Goal: Book appointment/travel/reservation

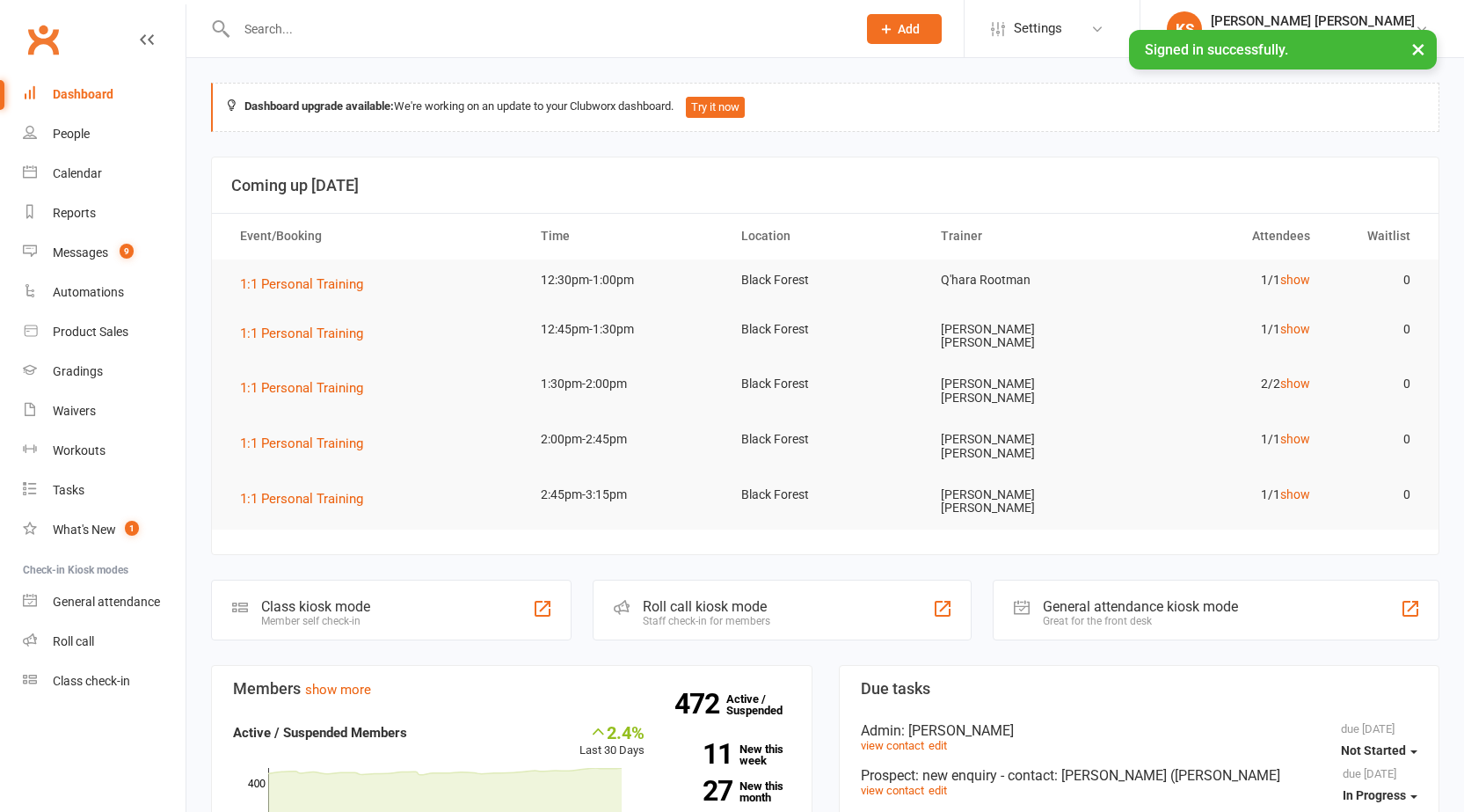
click at [326, 25] on input "text" at bounding box center [538, 28] width 613 height 24
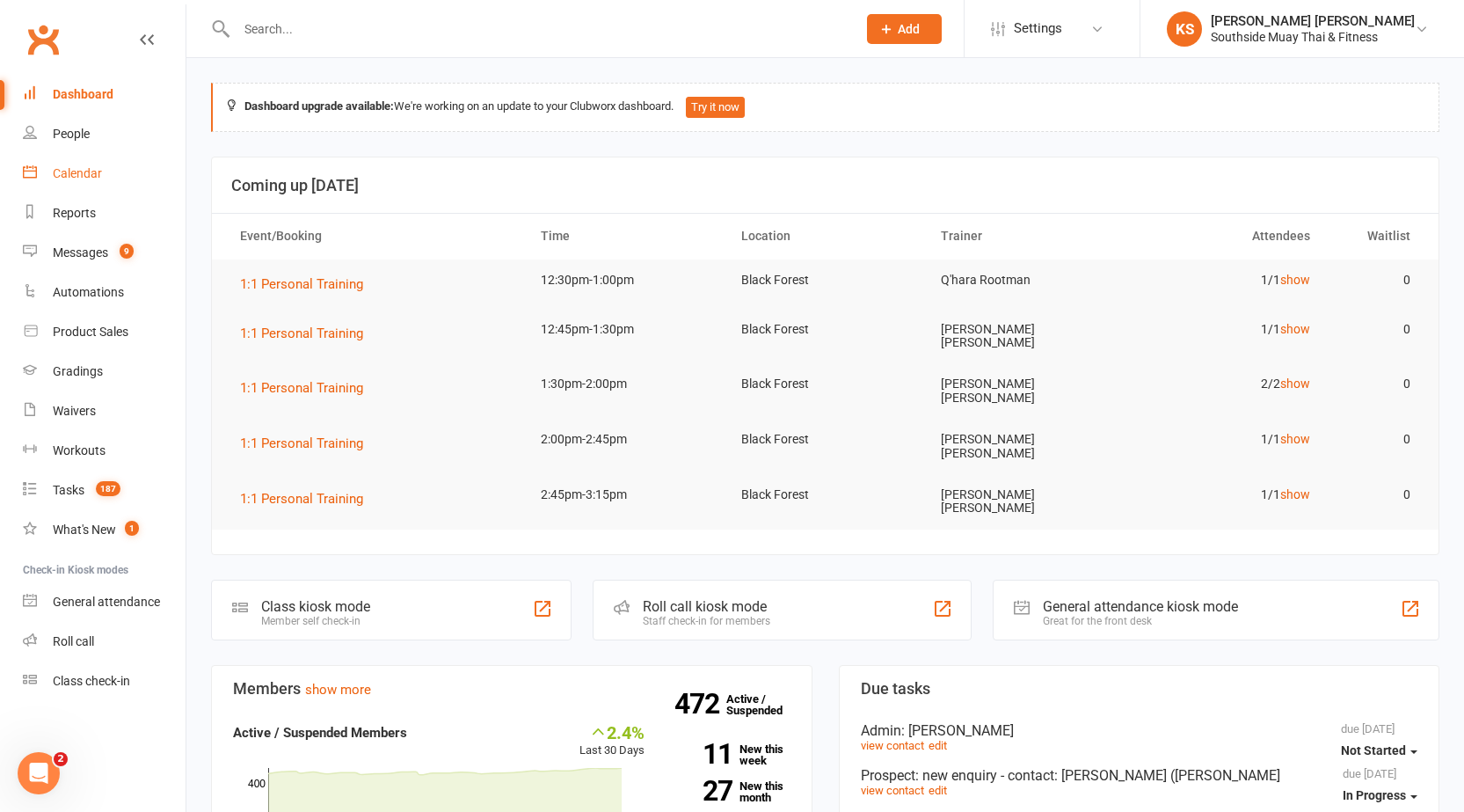
click at [57, 184] on link "Calendar" at bounding box center [104, 174] width 163 height 40
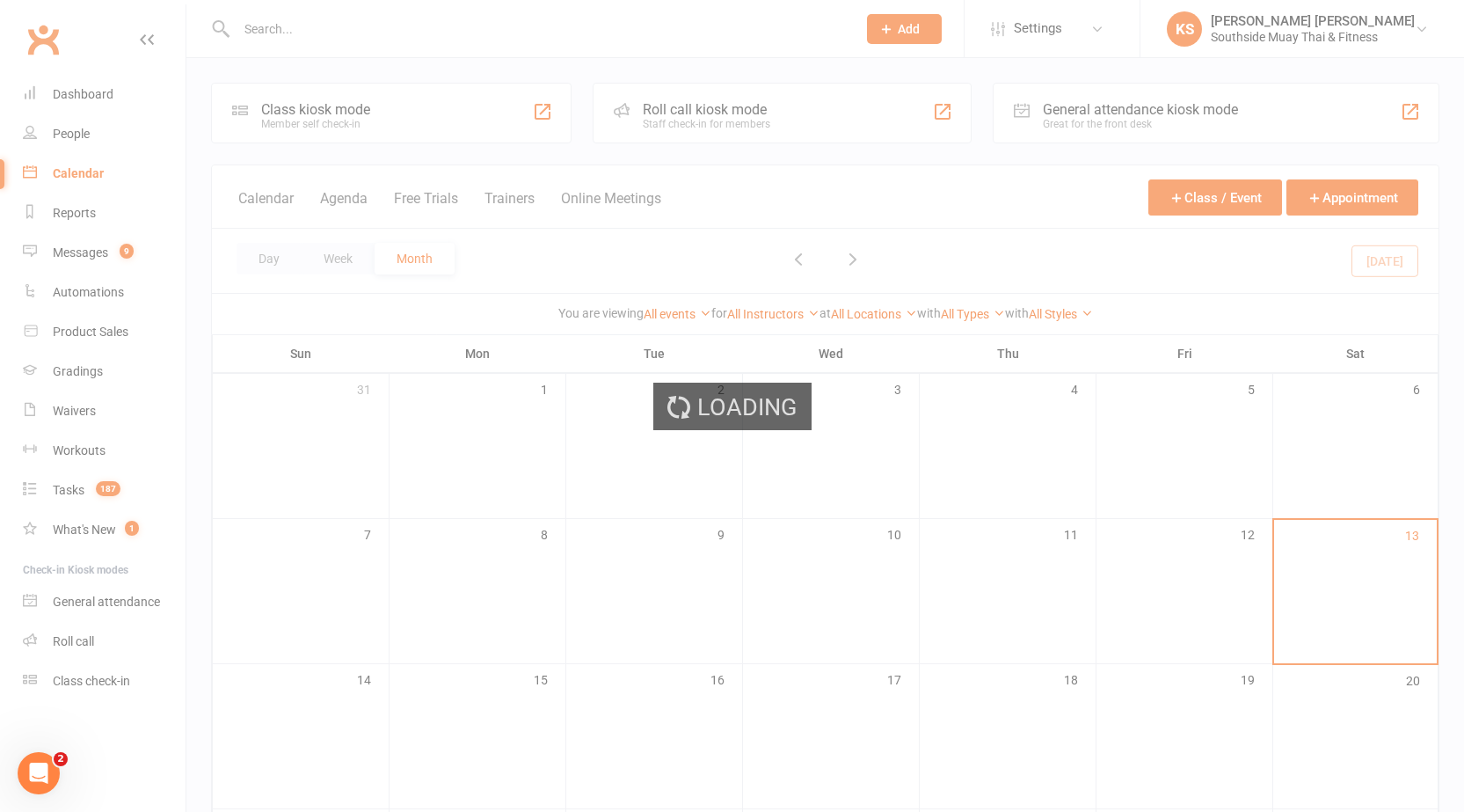
click at [58, 95] on div "Loading" at bounding box center [732, 406] width 1464 height 812
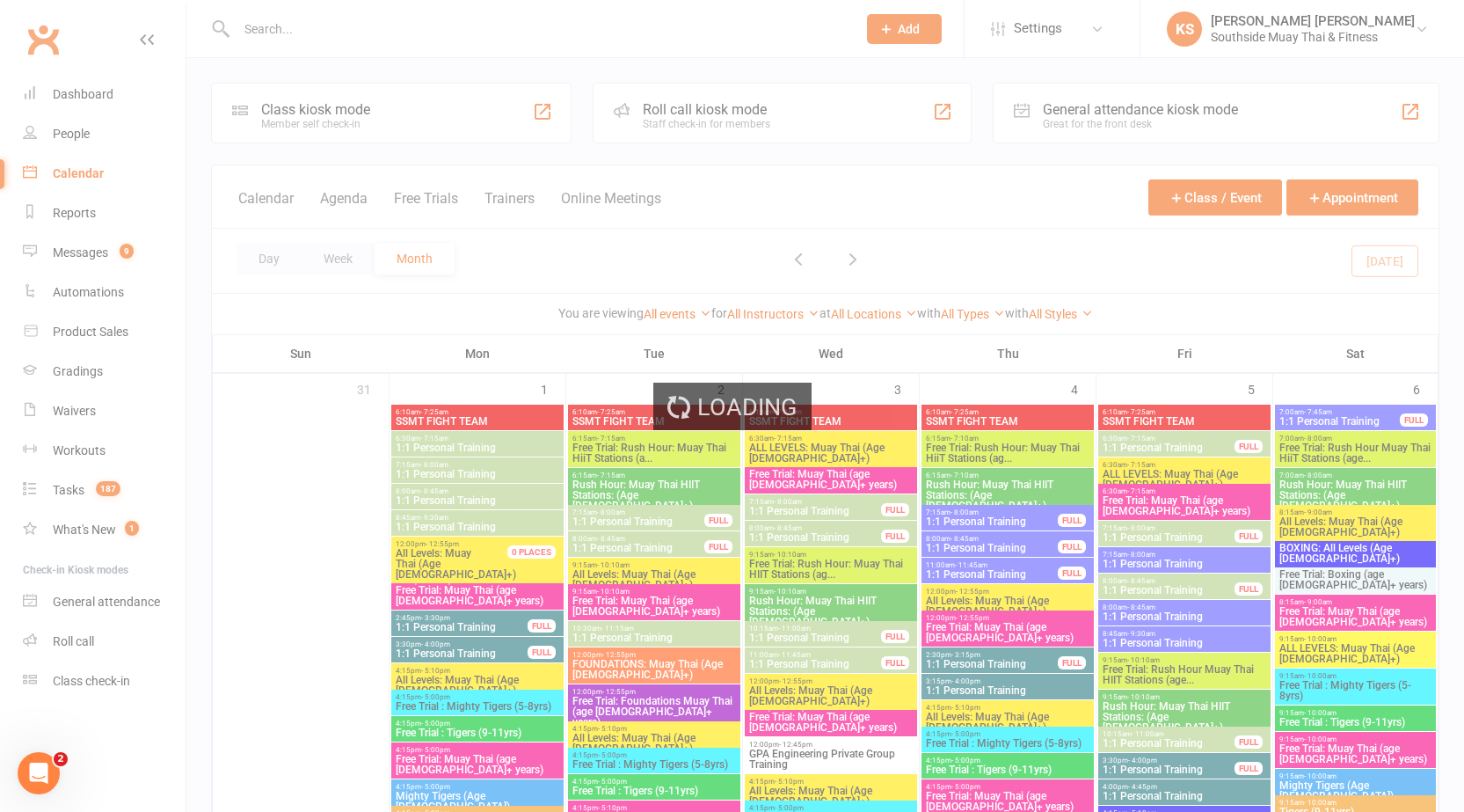
click at [59, 95] on div "Loading" at bounding box center [732, 406] width 1464 height 812
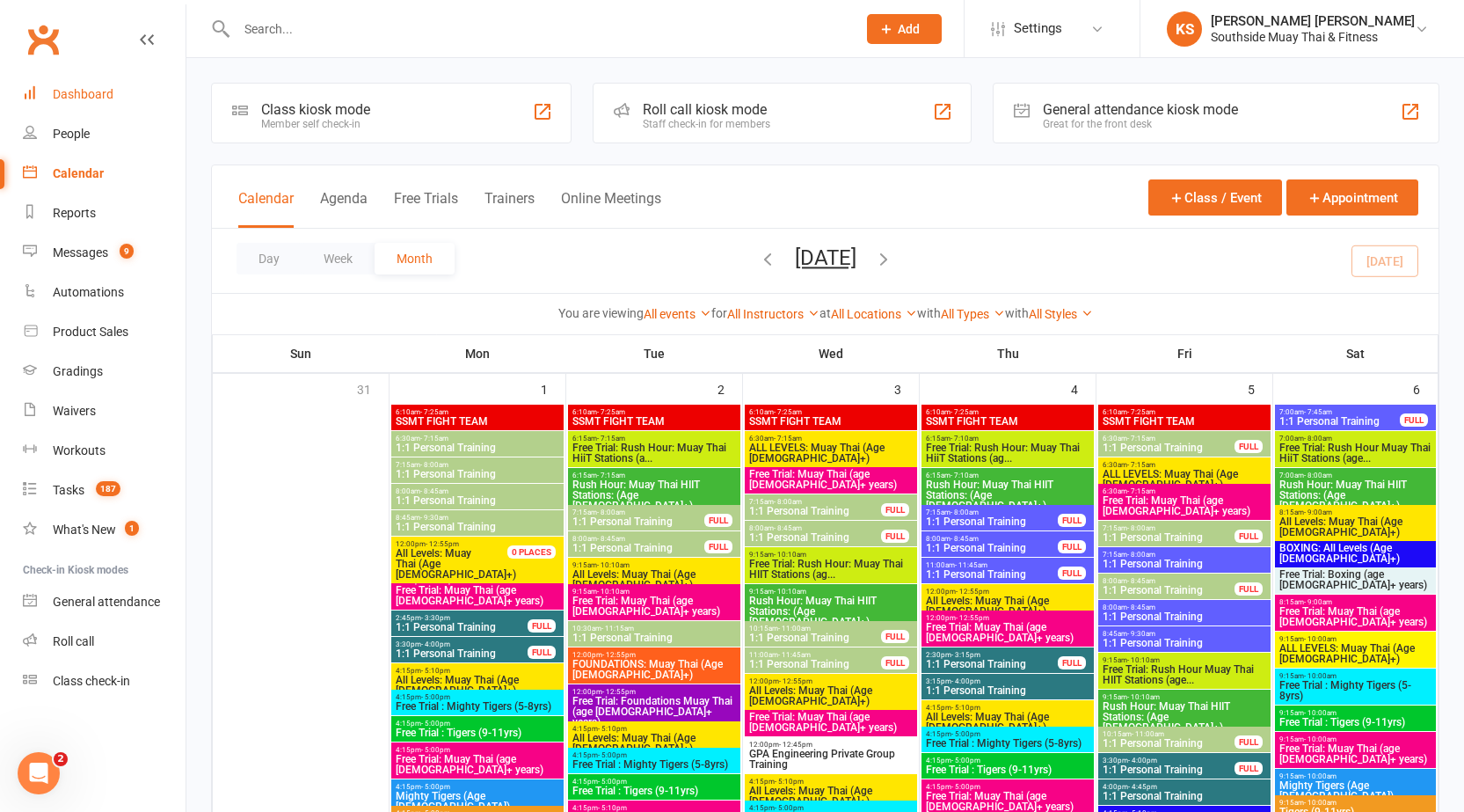
click at [71, 88] on div "Dashboard" at bounding box center [82, 94] width 61 height 14
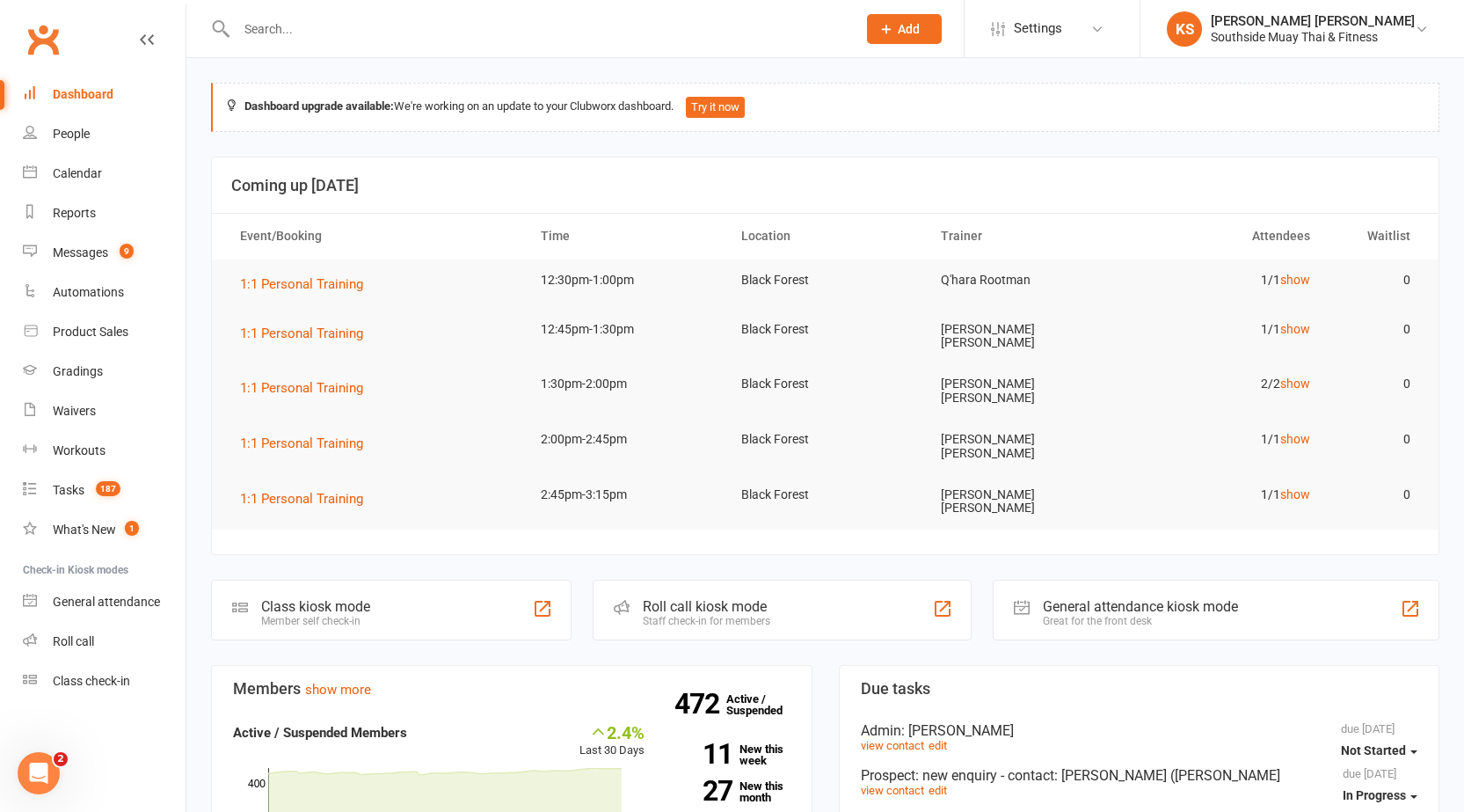
click at [1293, 317] on td "1/1 show" at bounding box center [1226, 329] width 201 height 42
click at [1293, 329] on link "show" at bounding box center [1295, 329] width 30 height 14
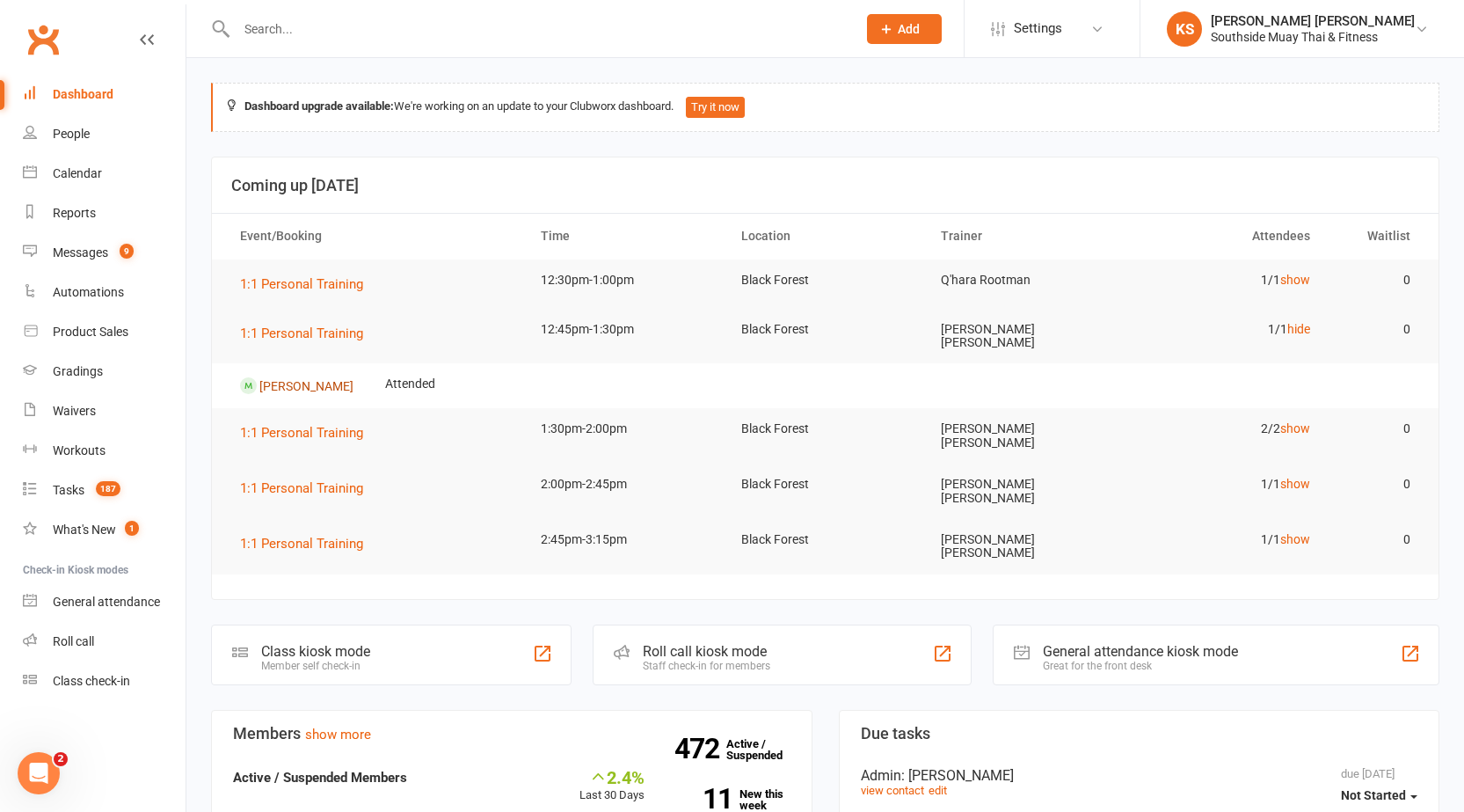
click at [285, 378] on link "Carter Murton" at bounding box center [307, 385] width 94 height 14
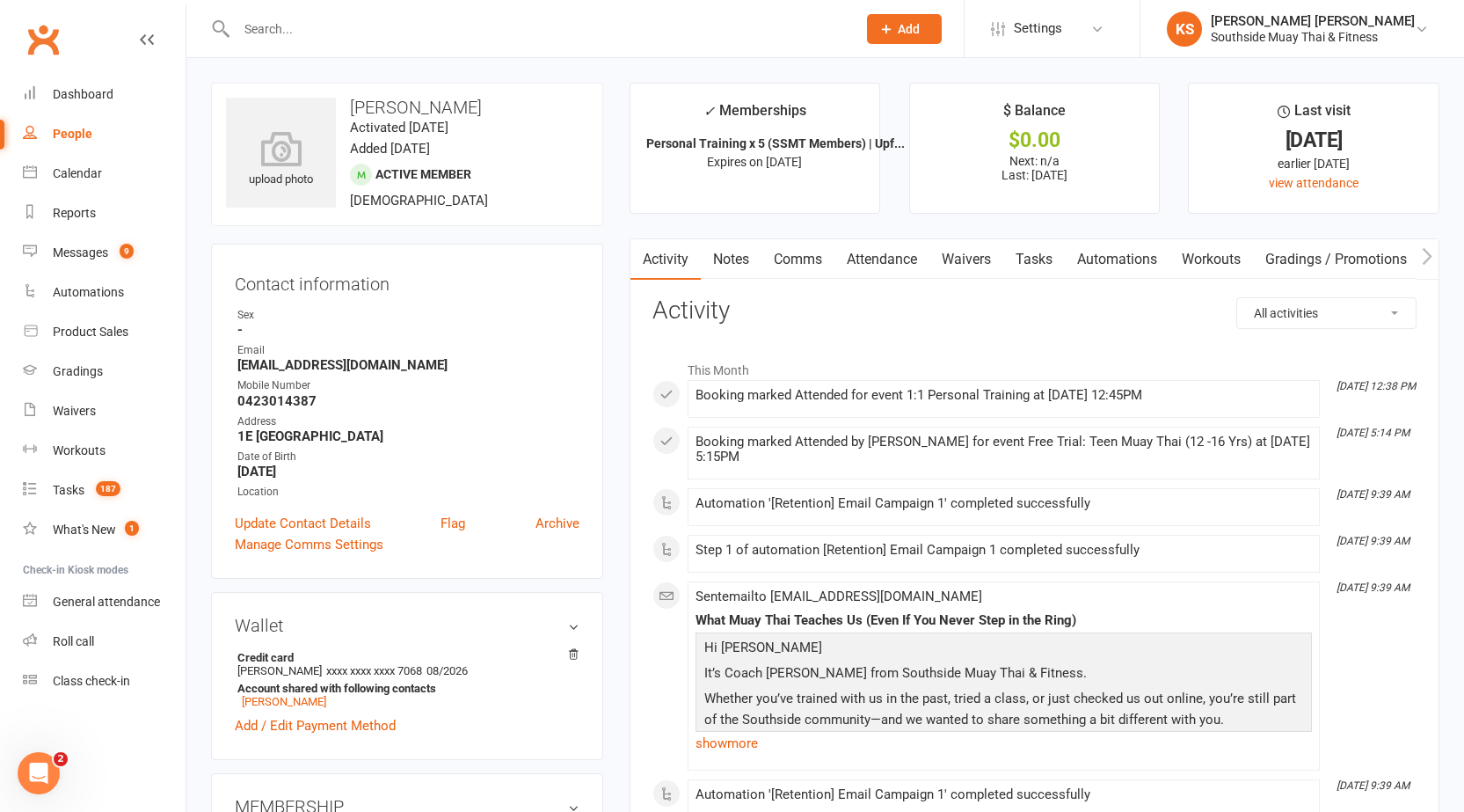
click at [911, 259] on link "Attendance" at bounding box center [882, 259] width 95 height 41
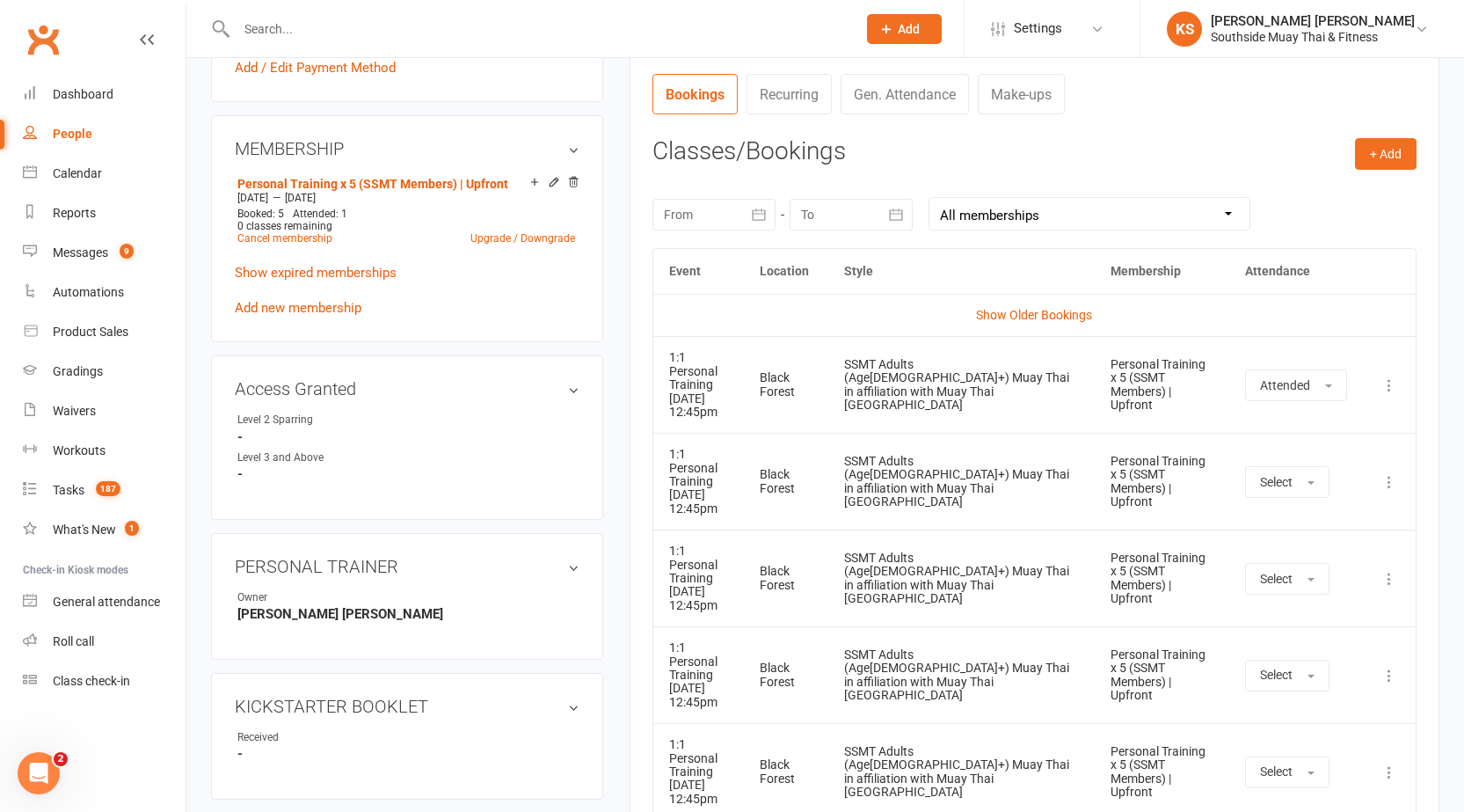
scroll to position [616, 0]
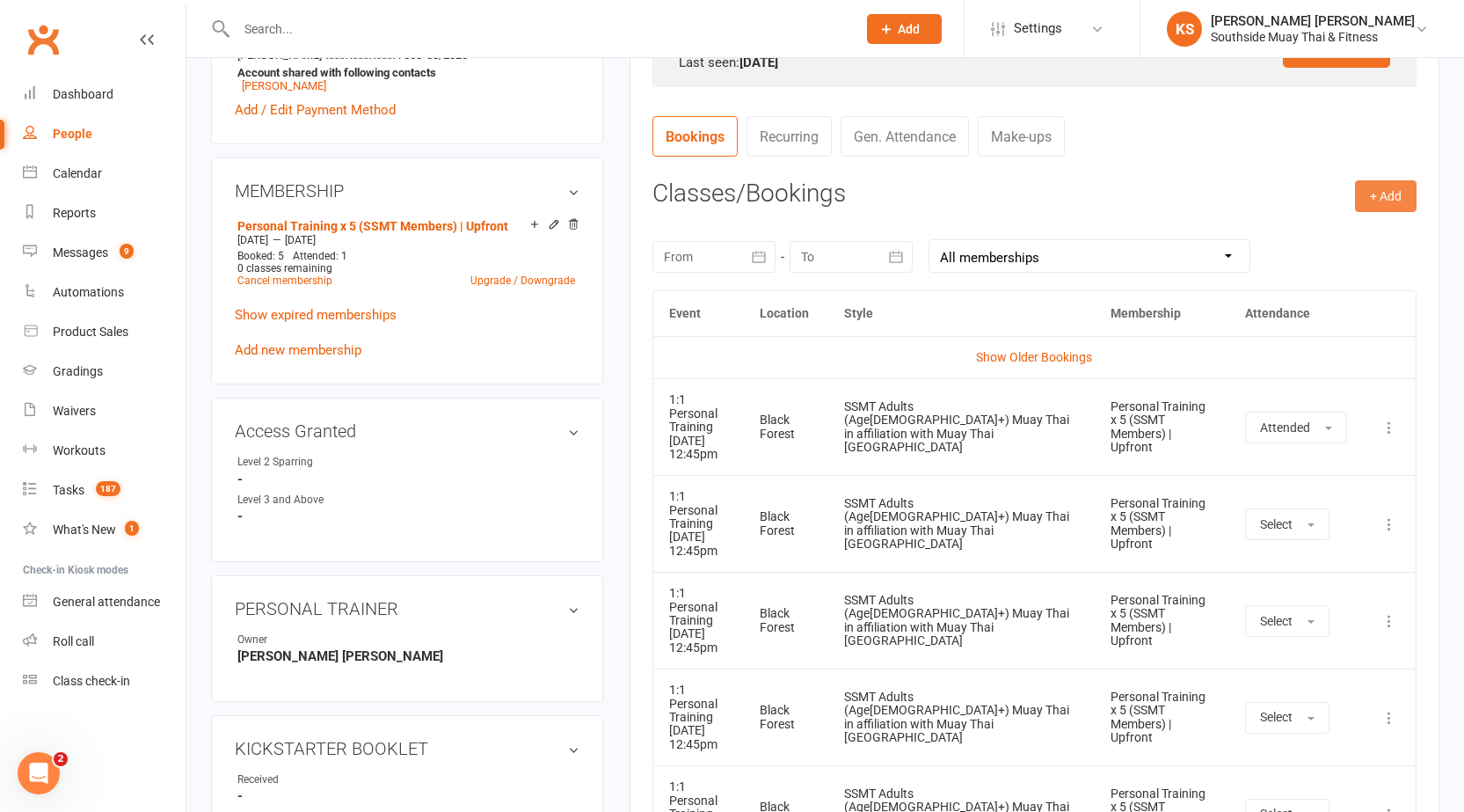
click at [1384, 200] on button "+ Add" at bounding box center [1385, 195] width 61 height 32
click at [1298, 229] on link "Book Event" at bounding box center [1328, 235] width 175 height 35
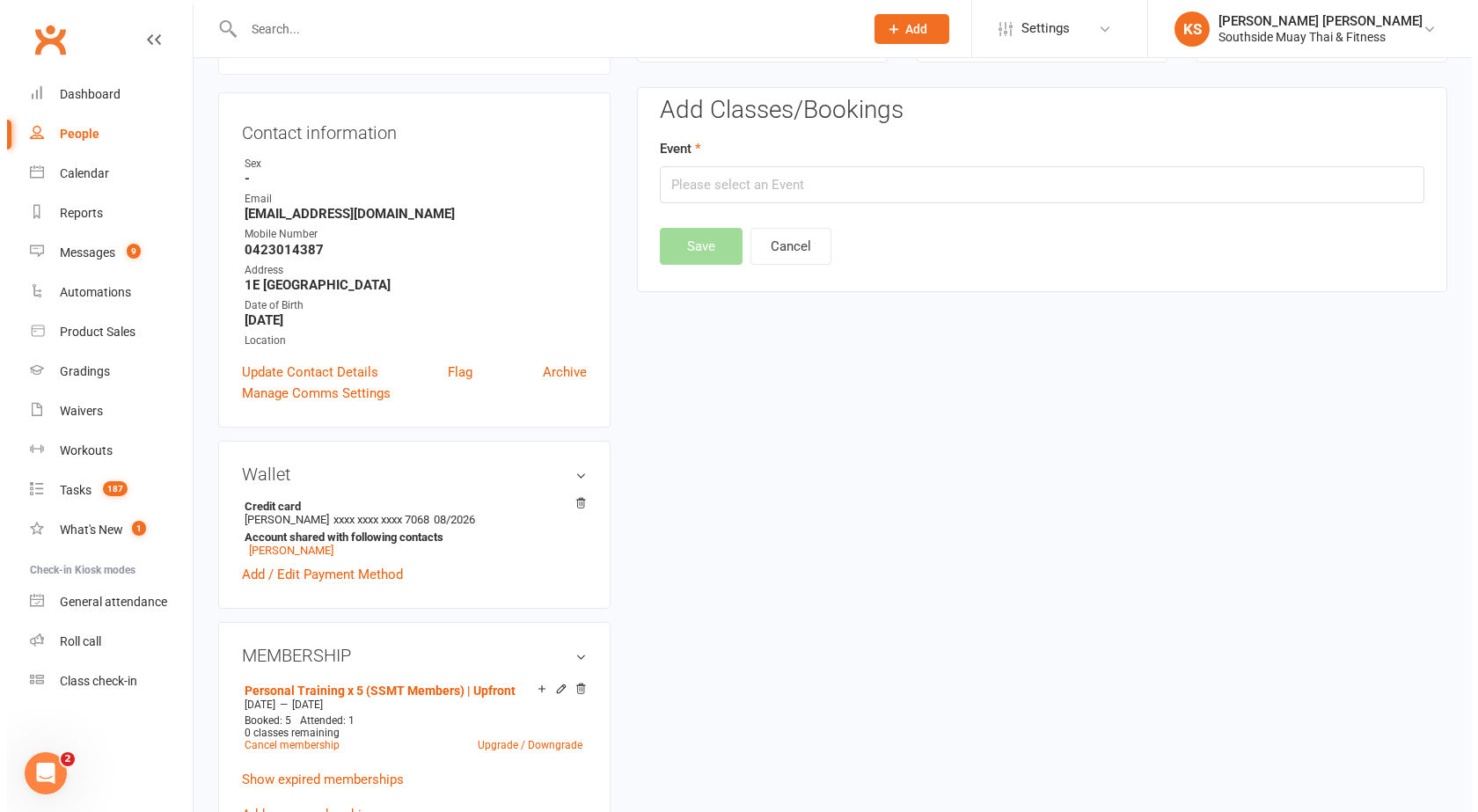
scroll to position [150, 0]
click at [767, 178] on input "text" at bounding box center [1035, 185] width 764 height 37
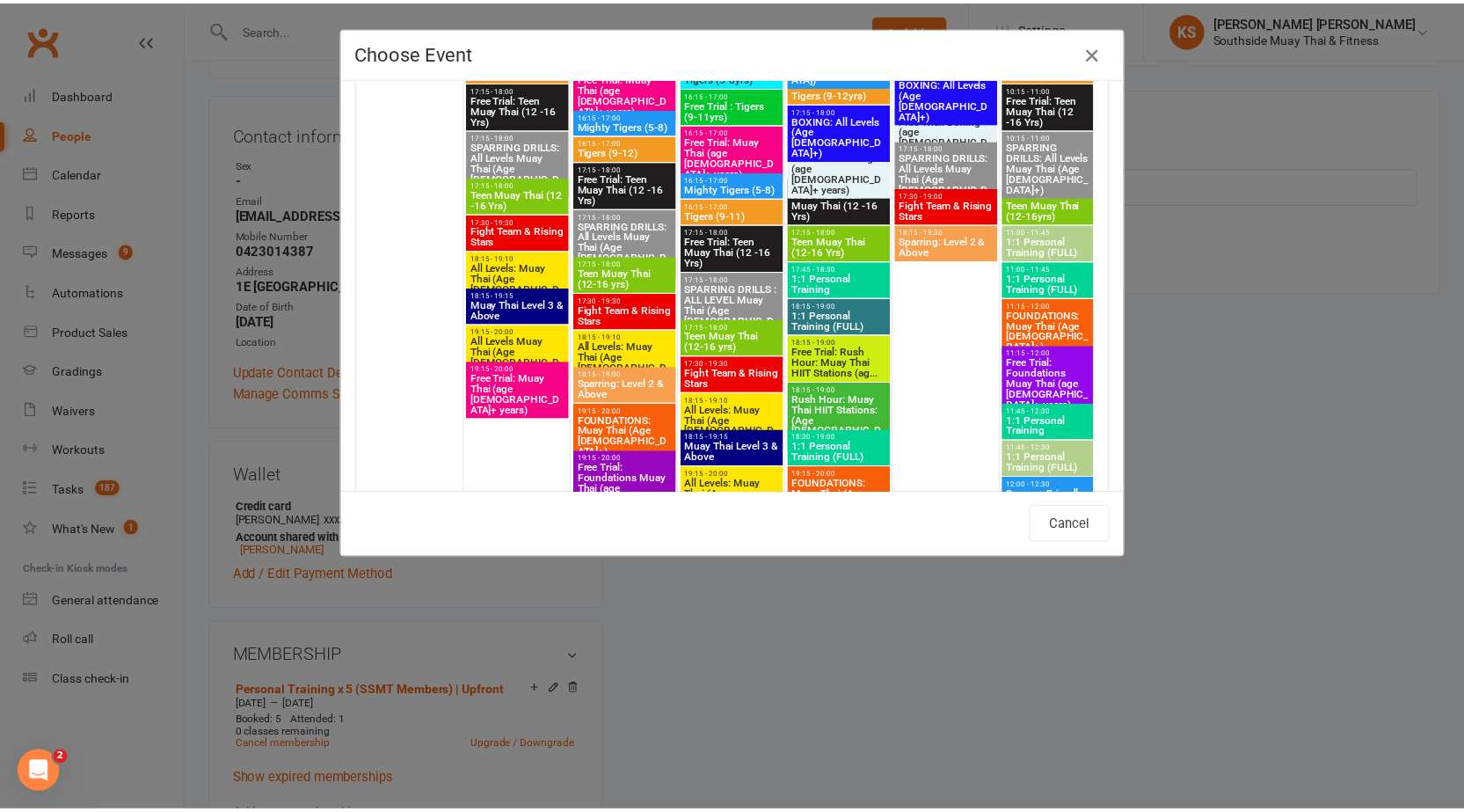
scroll to position [3077, 0]
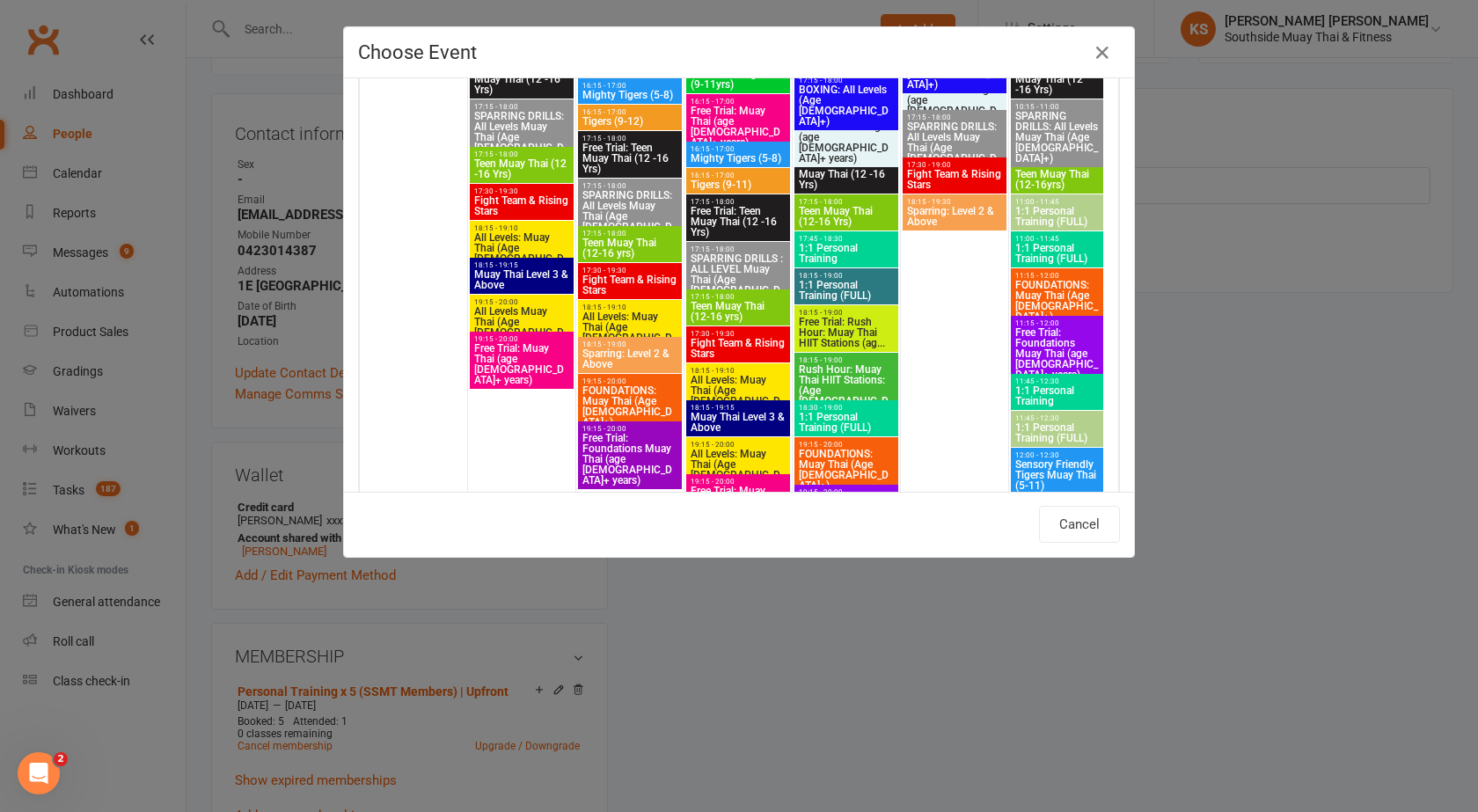
click at [725, 307] on span "Teen Muay Thai (12-16 yrs)" at bounding box center [737, 311] width 97 height 21
type input "Teen Muay Thai (12-16 yrs) - Sep 17, 2025 5:15:00 PM"
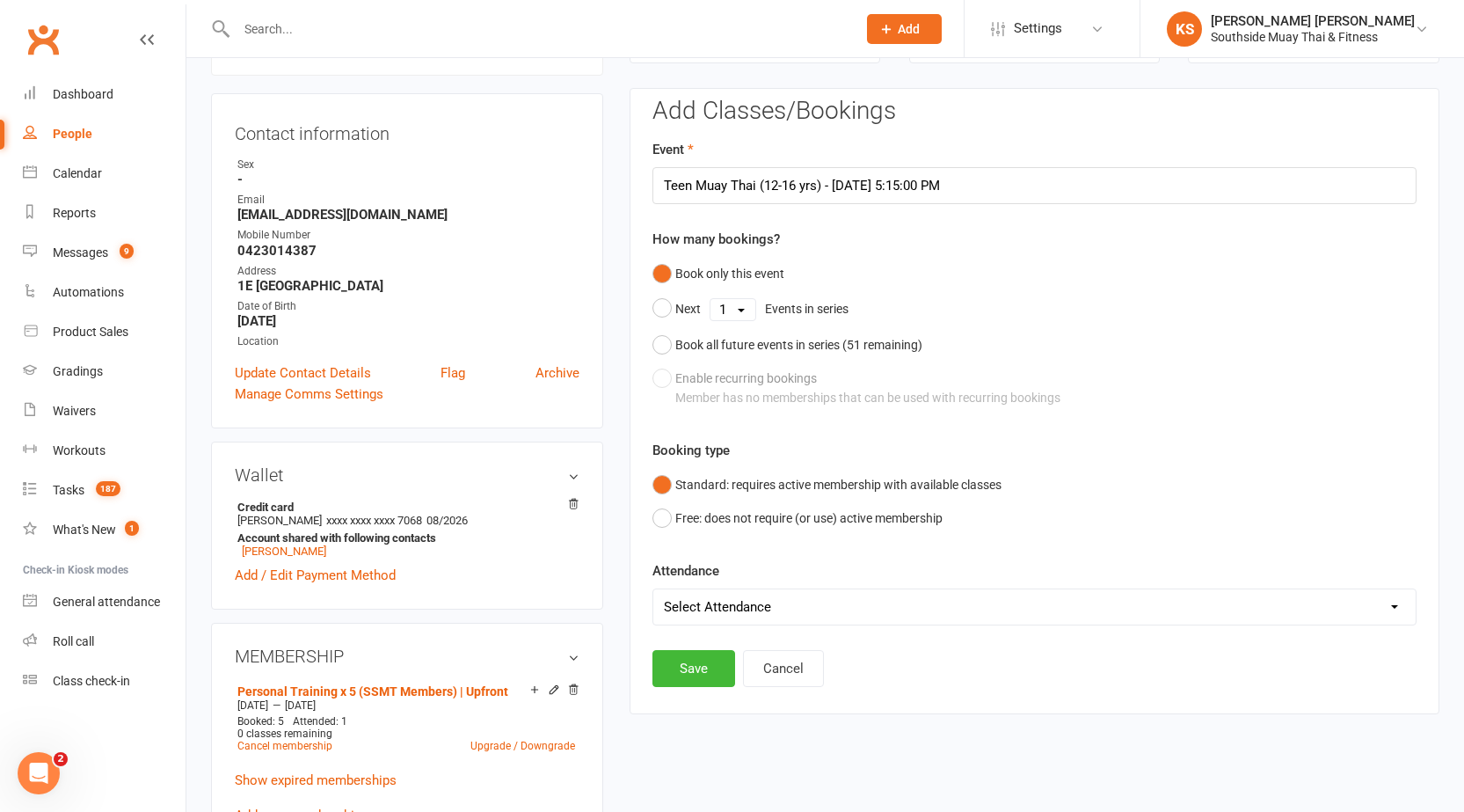
drag, startPoint x: 772, startPoint y: 380, endPoint x: 760, endPoint y: 429, distance: 50.4
click at [772, 381] on div "Book only this event Next 1 2 3 4 5 6 7 8 9 10 11 12 13 14 15 16 17 18 19 20 21…" at bounding box center [1034, 335] width 764 height 158
click at [687, 678] on button "Save" at bounding box center [694, 668] width 82 height 37
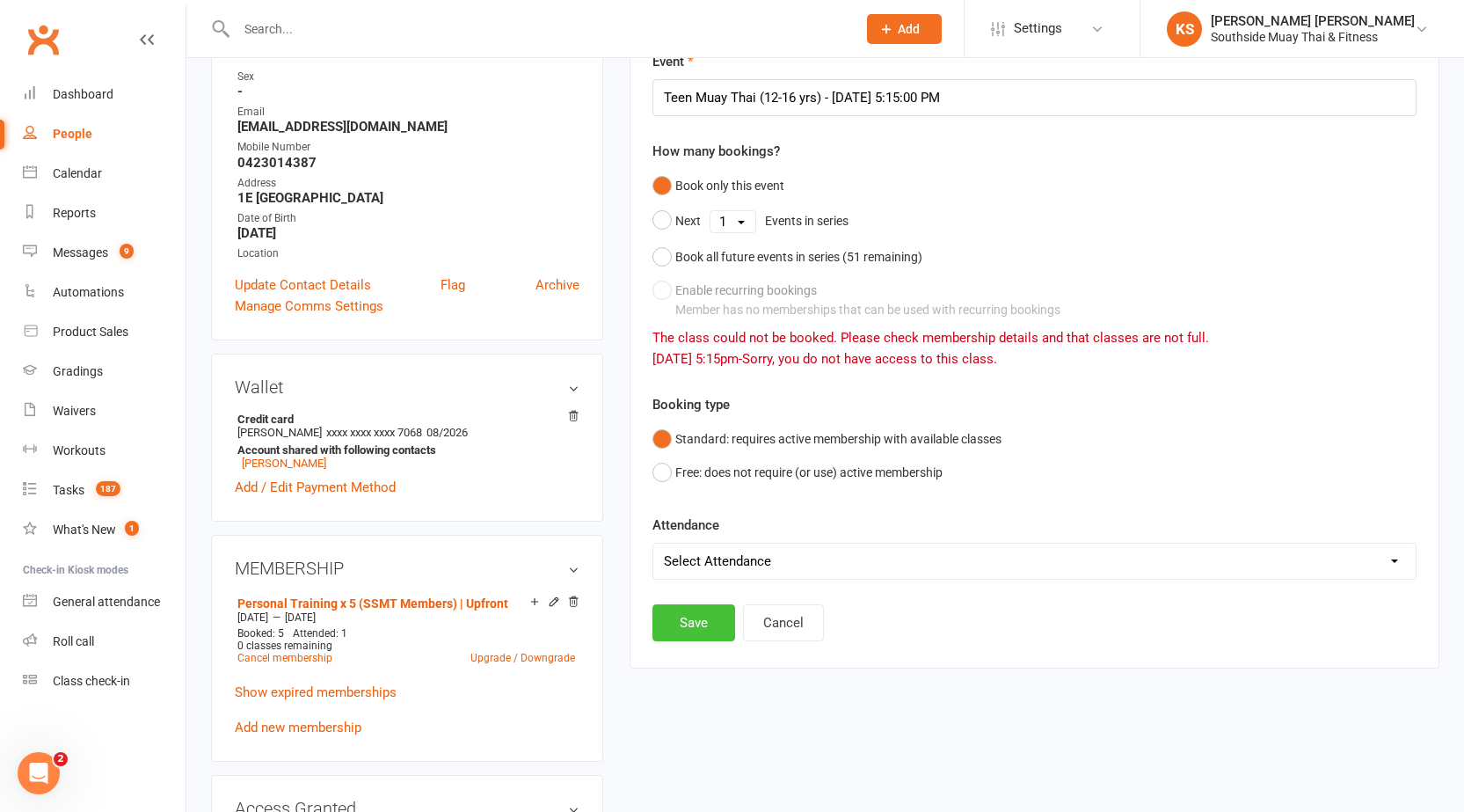
scroll to position [0, 0]
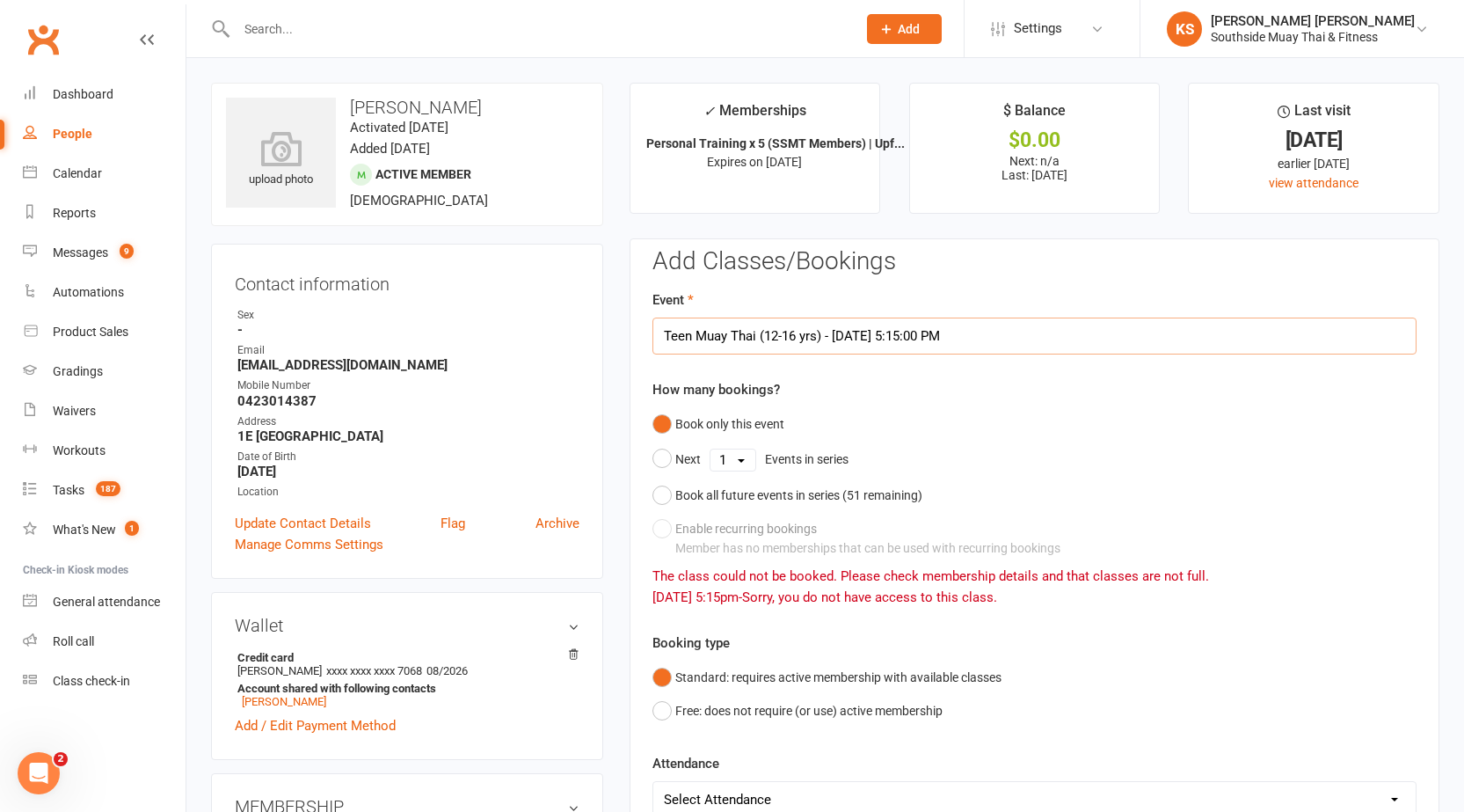
click at [1022, 341] on input "Teen Muay Thai (12-16 yrs) - Sep 17, 2025 5:15:00 PM" at bounding box center [1034, 335] width 764 height 37
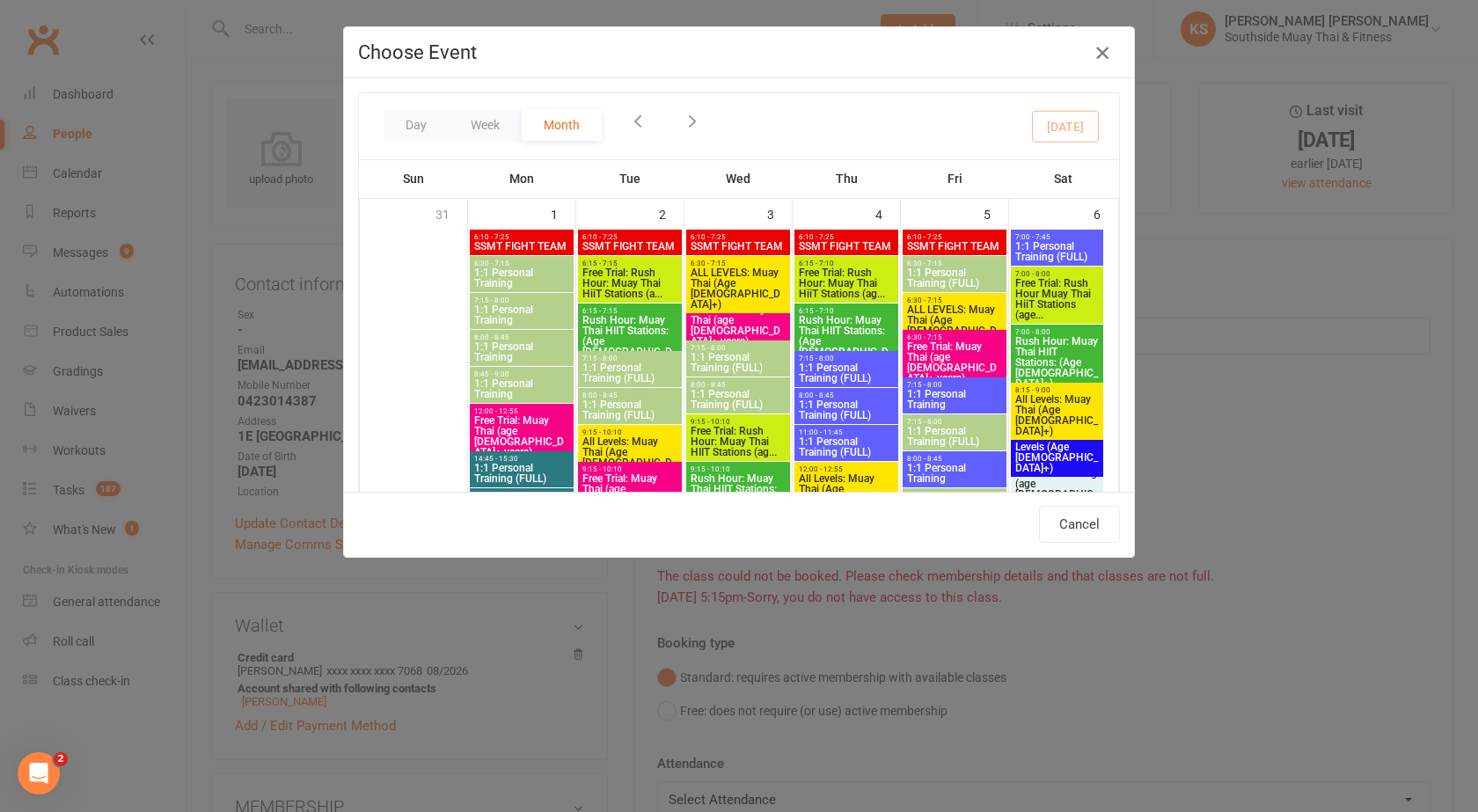
click at [1102, 47] on icon "button" at bounding box center [1102, 52] width 21 height 21
